Goal: Transaction & Acquisition: Purchase product/service

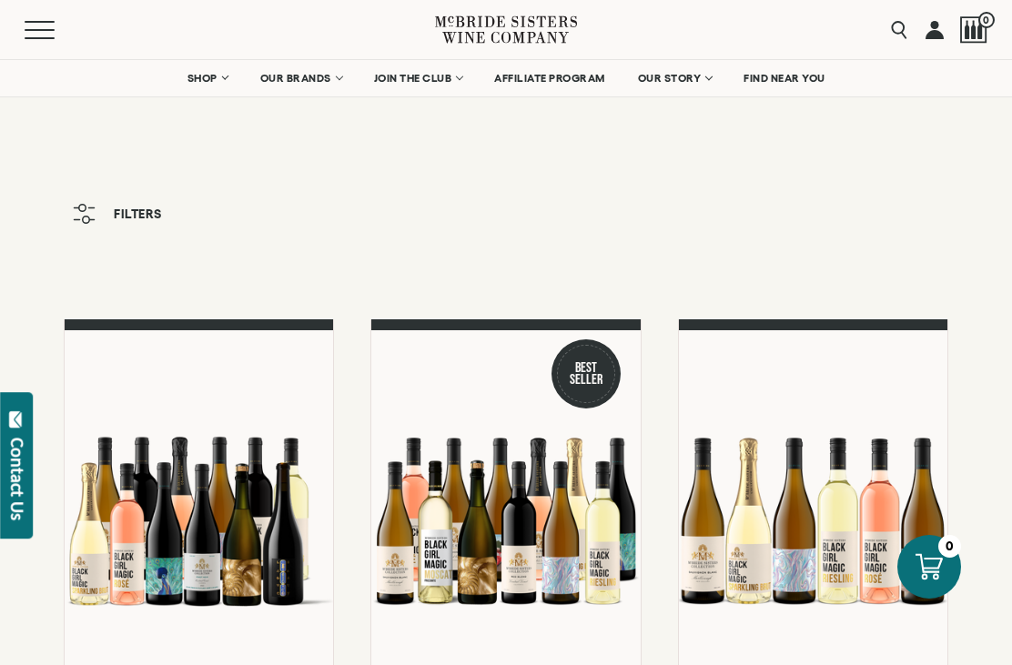
click at [298, 83] on span "OUR BRANDS" at bounding box center [295, 78] width 71 height 13
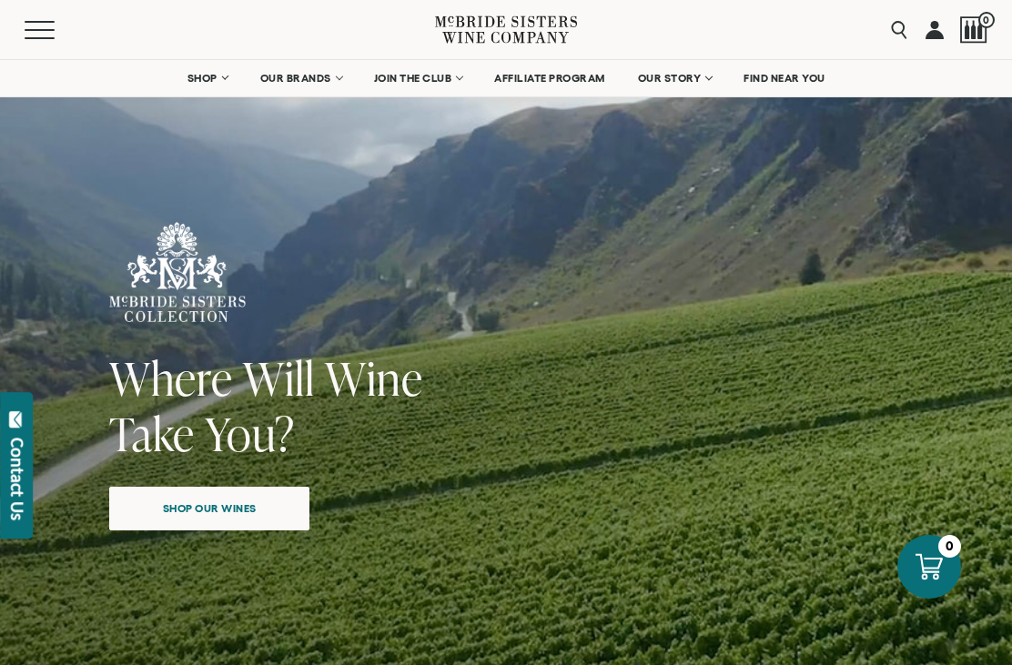
click at [215, 500] on span "Shop our wines" at bounding box center [209, 507] width 157 height 35
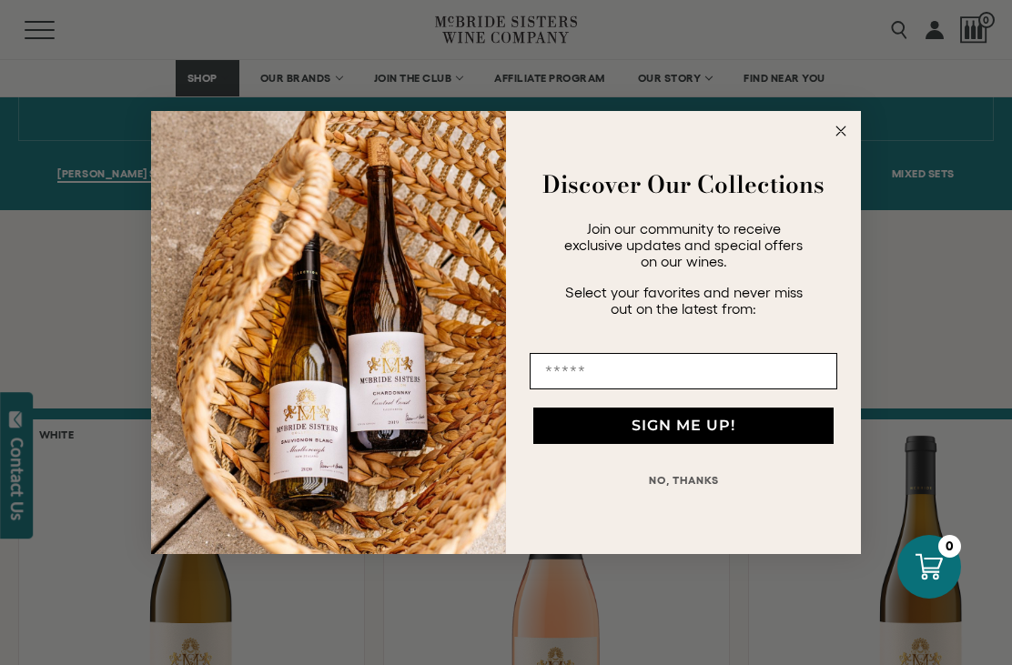
scroll to position [1282, 0]
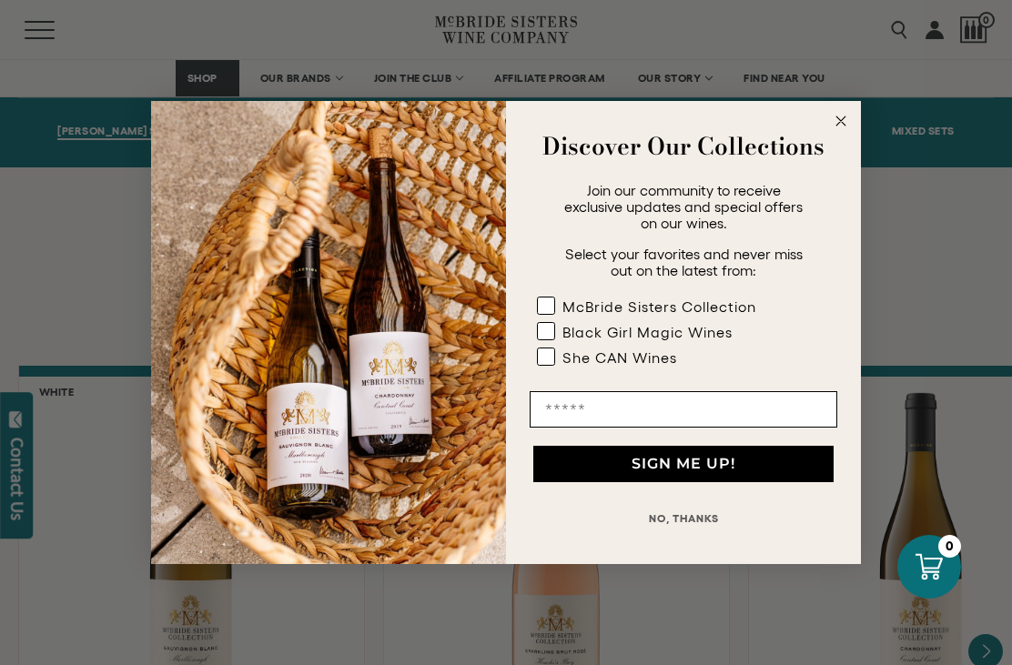
click at [688, 522] on button "NO, THANKS" at bounding box center [682, 518] width 307 height 36
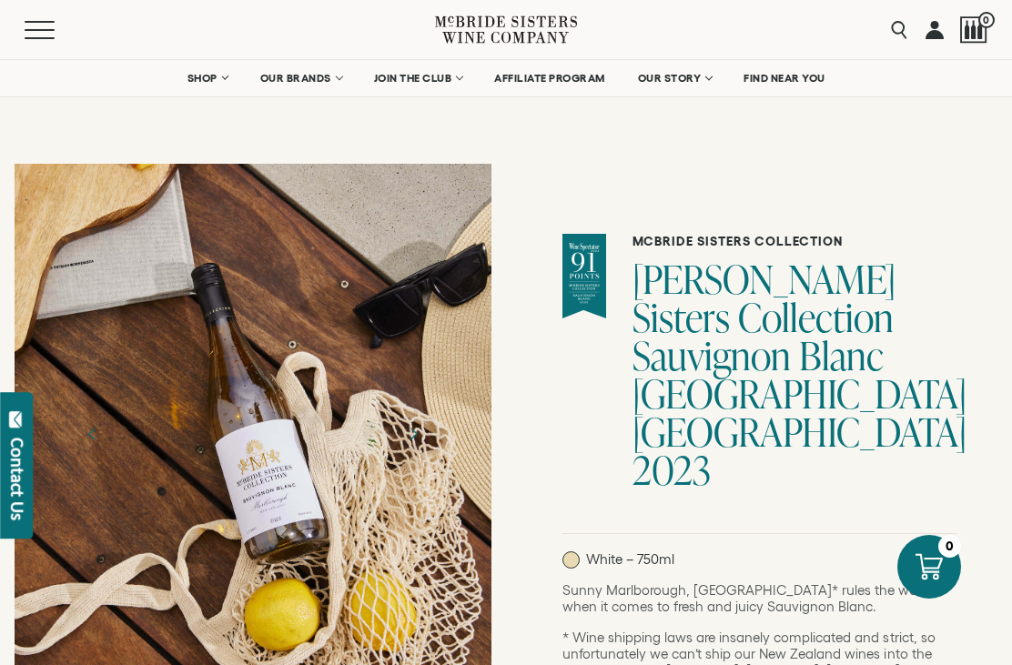
click at [216, 79] on link "SHOP" at bounding box center [208, 78] width 64 height 36
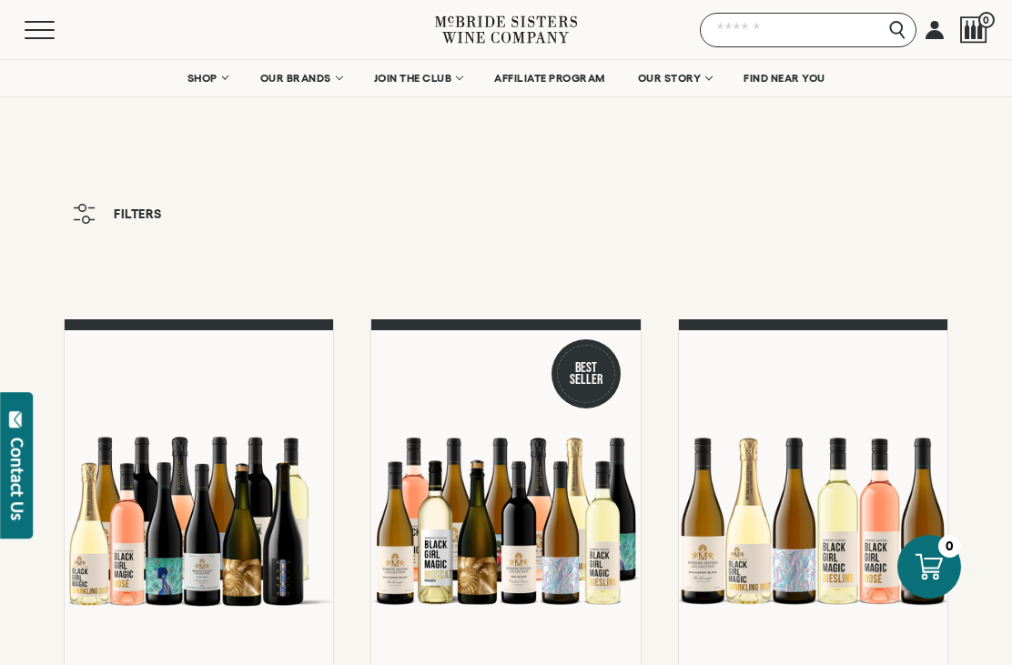
click at [891, 31] on input "Search" at bounding box center [808, 30] width 216 height 35
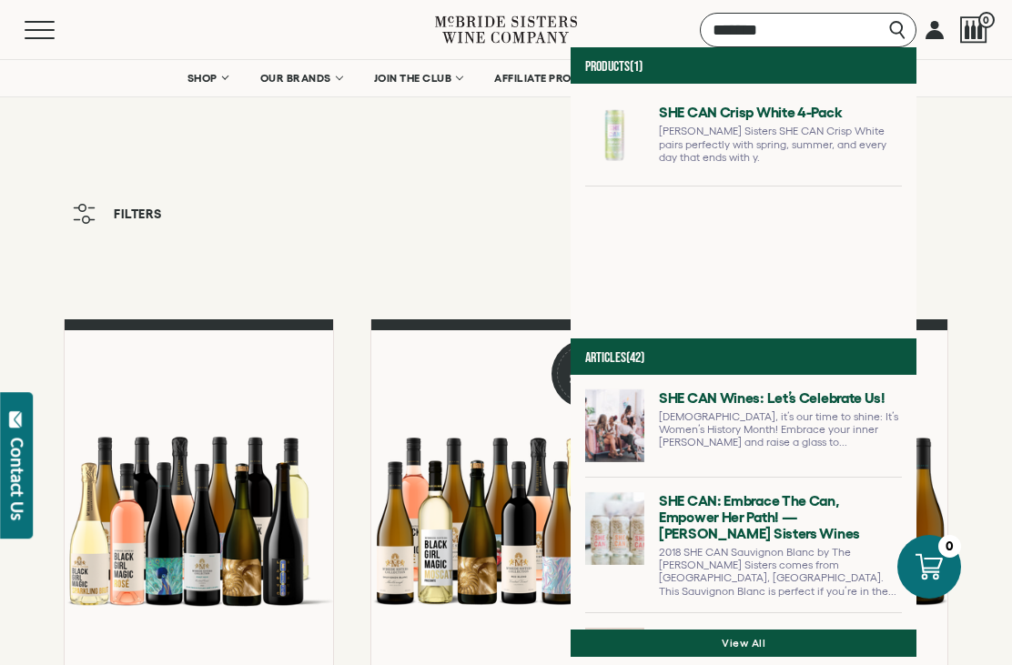
type input "*******"
click at [585, 109] on link at bounding box center [743, 141] width 317 height 87
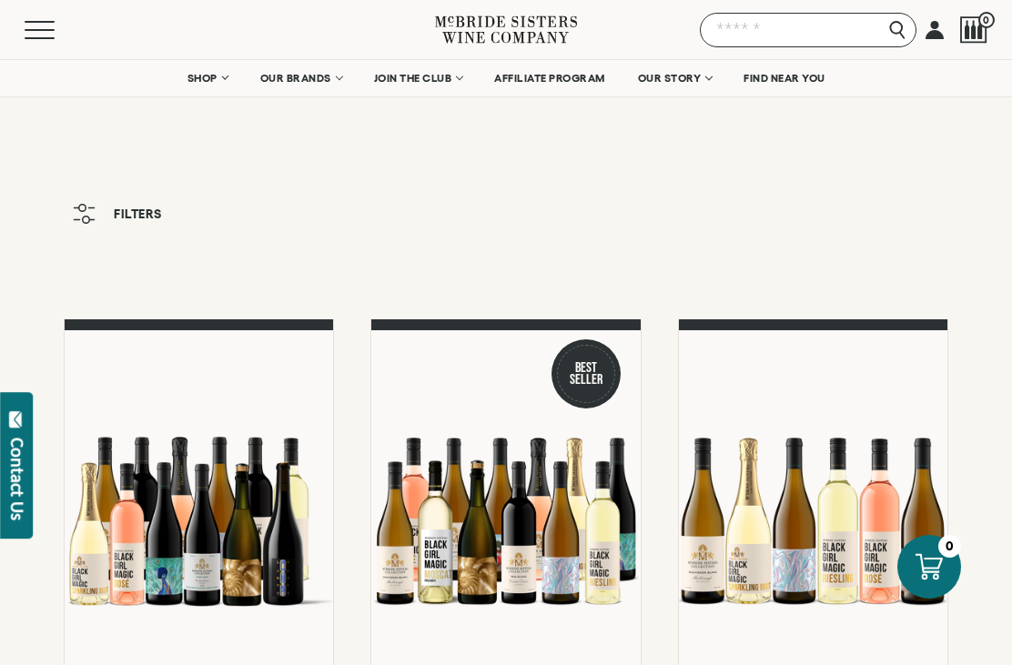
click at [905, 16] on input "Search" at bounding box center [808, 30] width 216 height 35
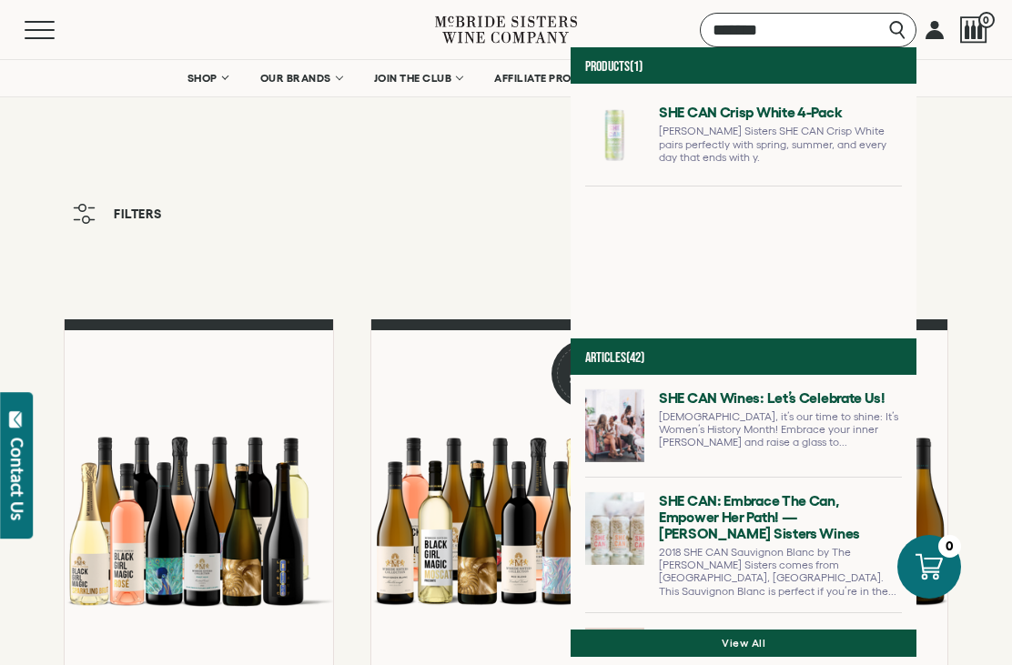
type input "*******"
click at [585, 144] on link at bounding box center [743, 141] width 317 height 87
